Goal: Task Accomplishment & Management: Manage account settings

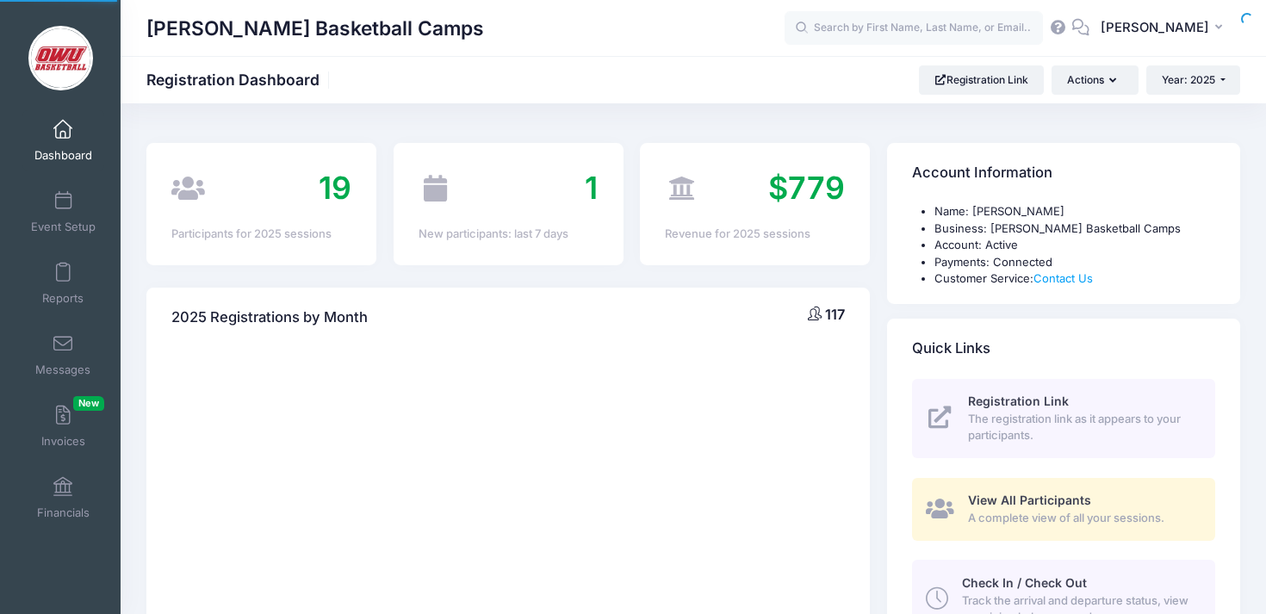
select select
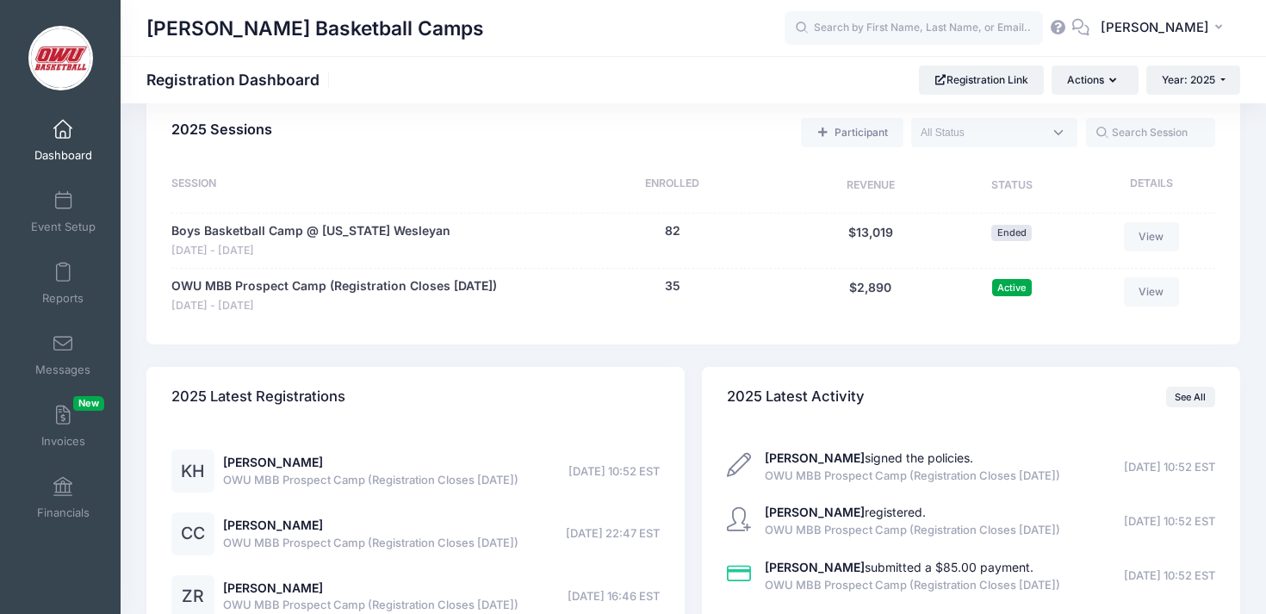
scroll to position [772, 0]
click at [675, 289] on button "35" at bounding box center [673, 288] width 16 height 18
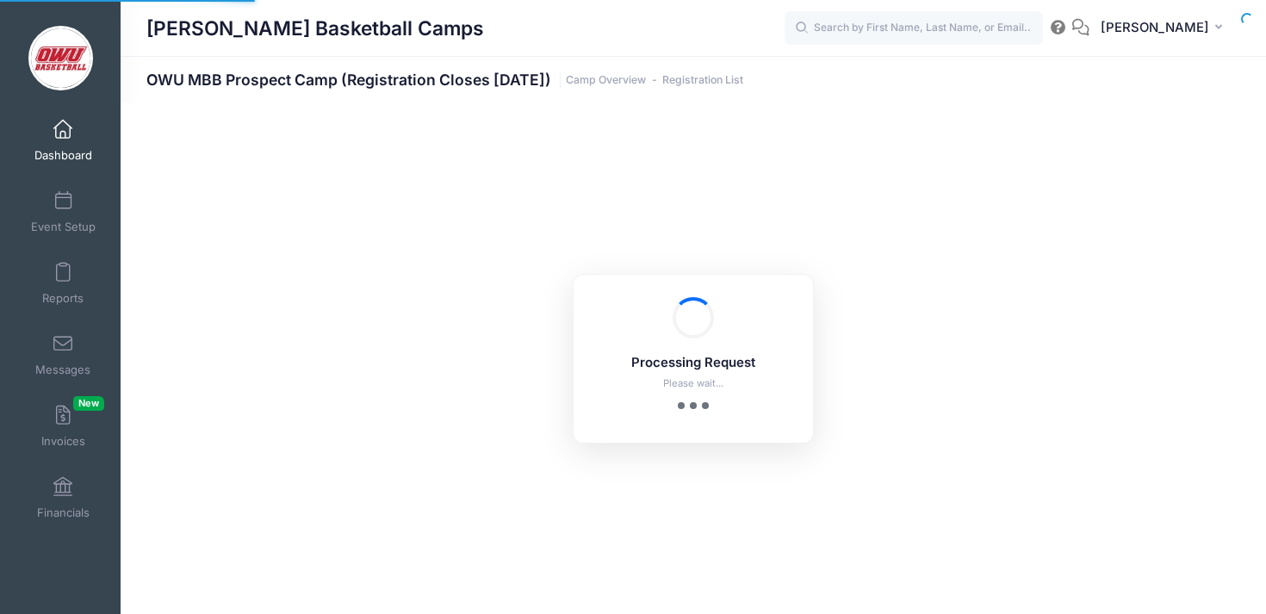
select select "10"
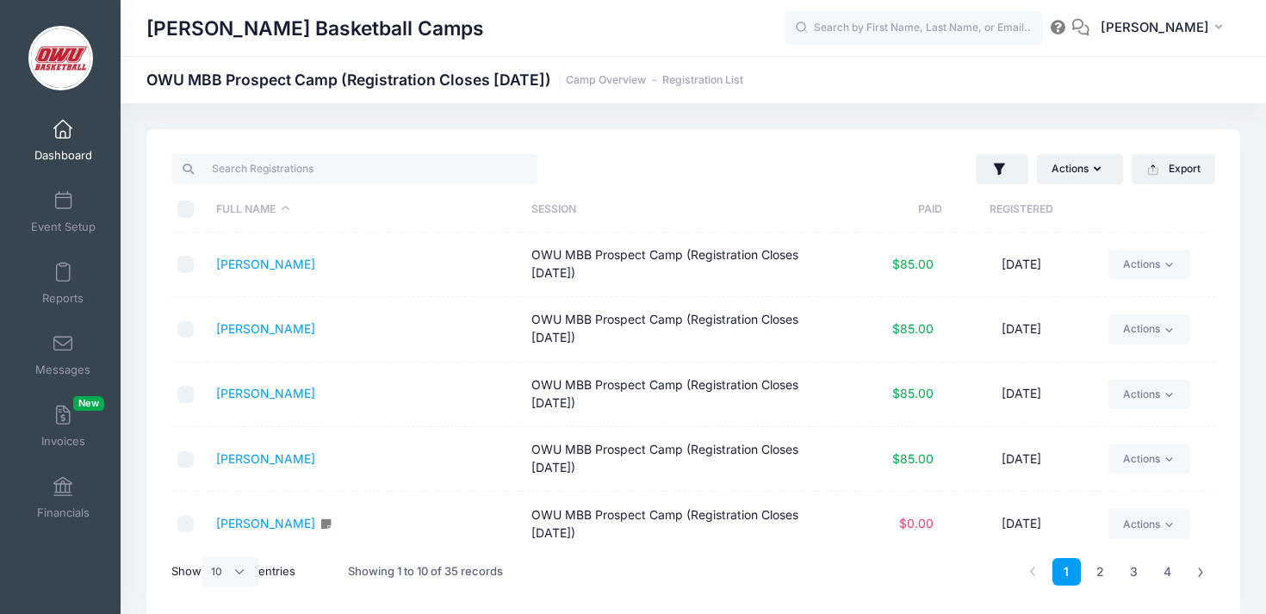
click at [1042, 218] on th "Registered" at bounding box center [1021, 210] width 158 height 46
click at [862, 115] on div "David Vogel Basketball Camps OWU MBB Prospect Camp (Registration Closes Thursda…" at bounding box center [694, 375] width 1146 height 544
click at [295, 330] on link "Coleman, Chris" at bounding box center [265, 328] width 99 height 15
click at [54, 140] on link "Dashboard" at bounding box center [63, 140] width 82 height 60
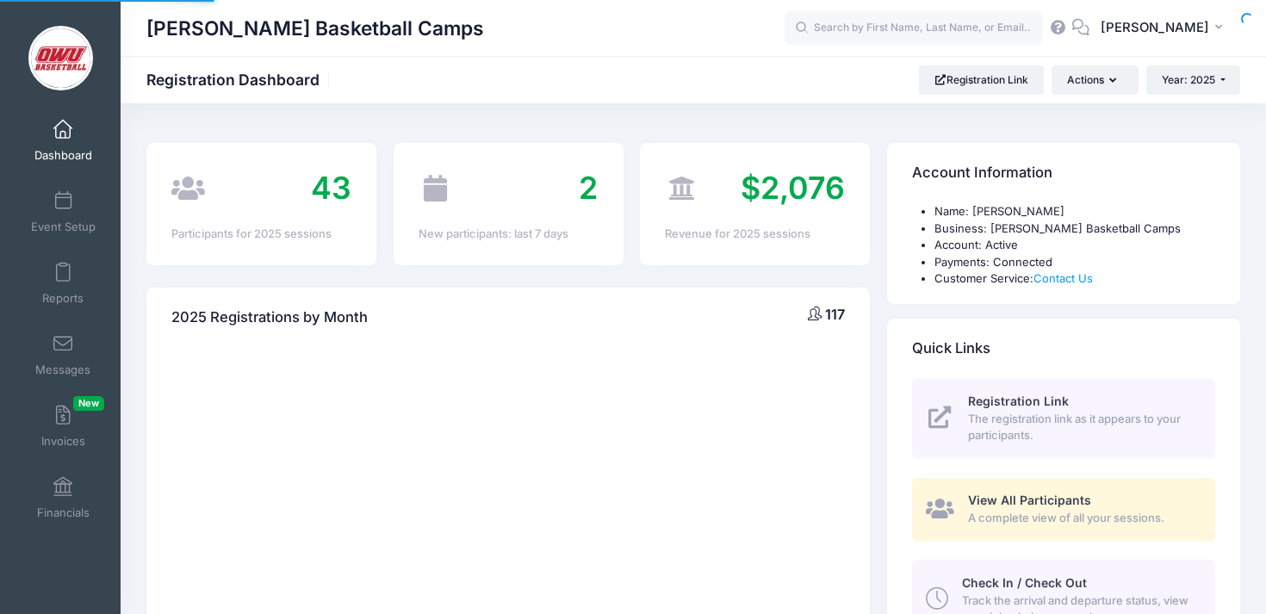
select select
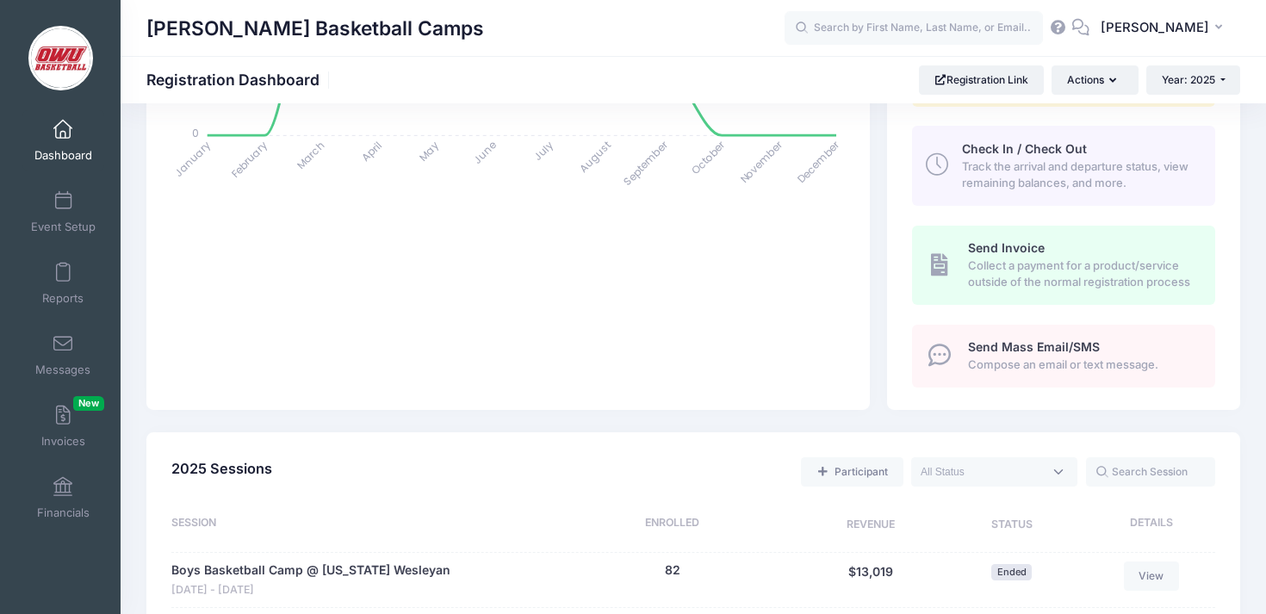
scroll to position [459, 0]
